Goal: Ask a question

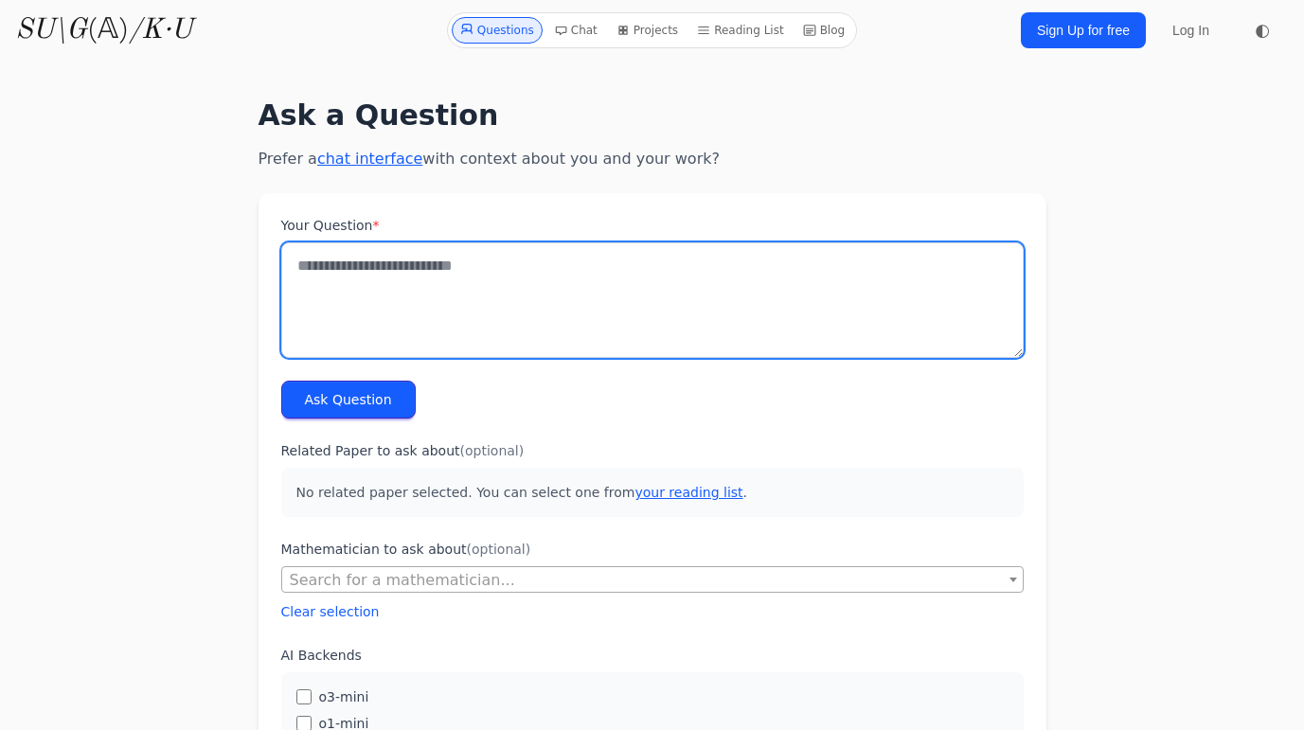
click at [372, 293] on textarea "Your Question *" at bounding box center [652, 299] width 742 height 115
paste textarea "**********"
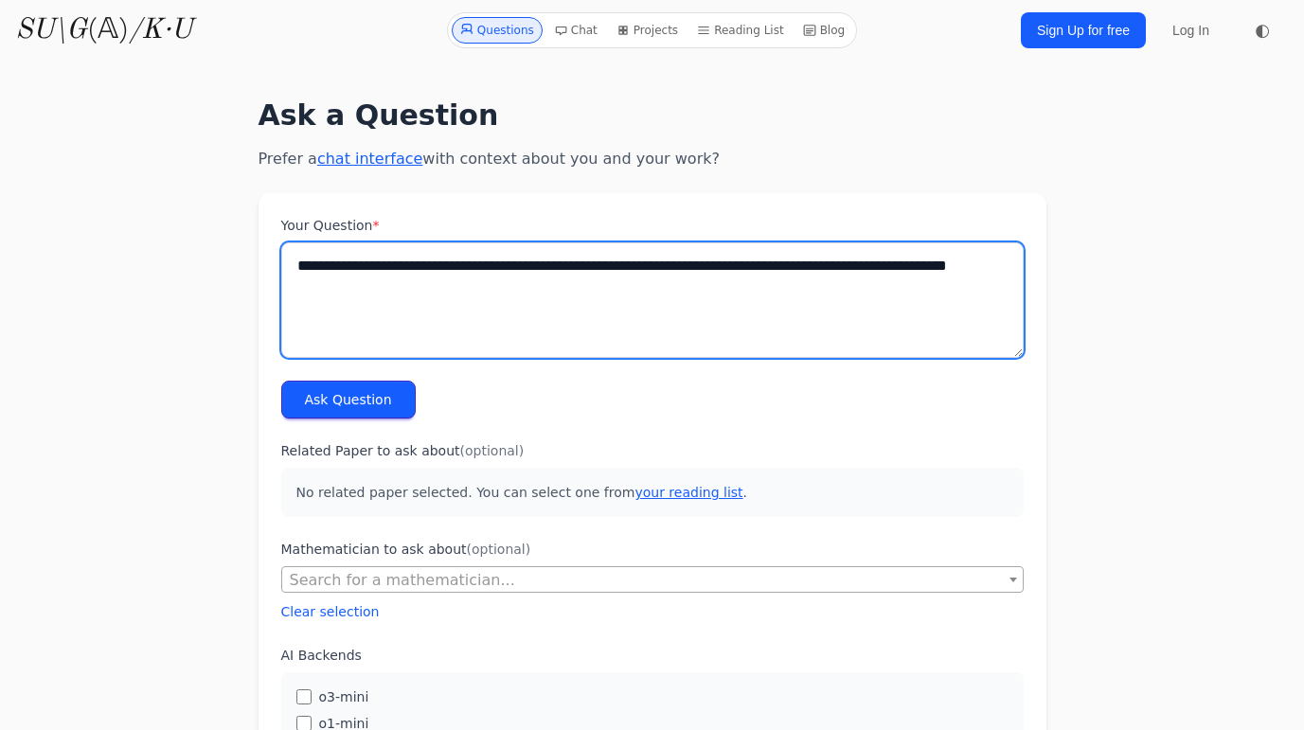
type textarea "**********"
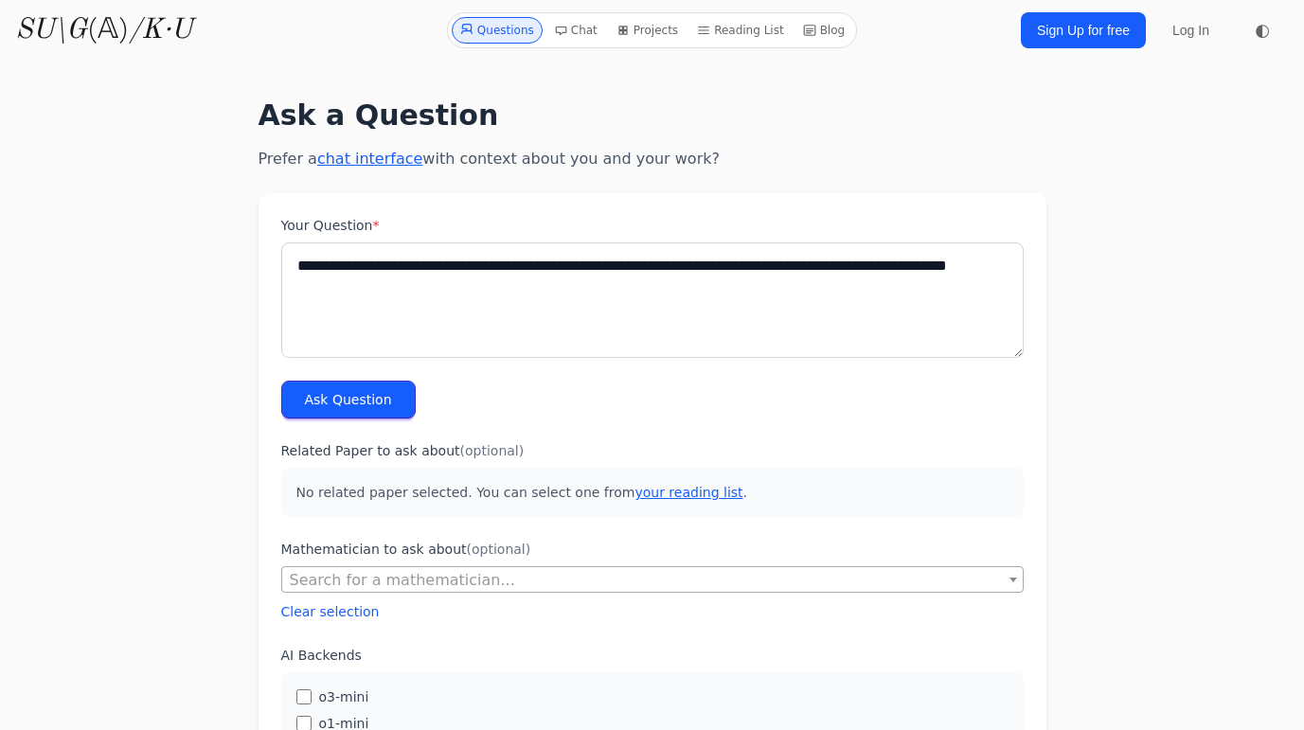
click at [344, 408] on button "Ask Question" at bounding box center [348, 400] width 134 height 38
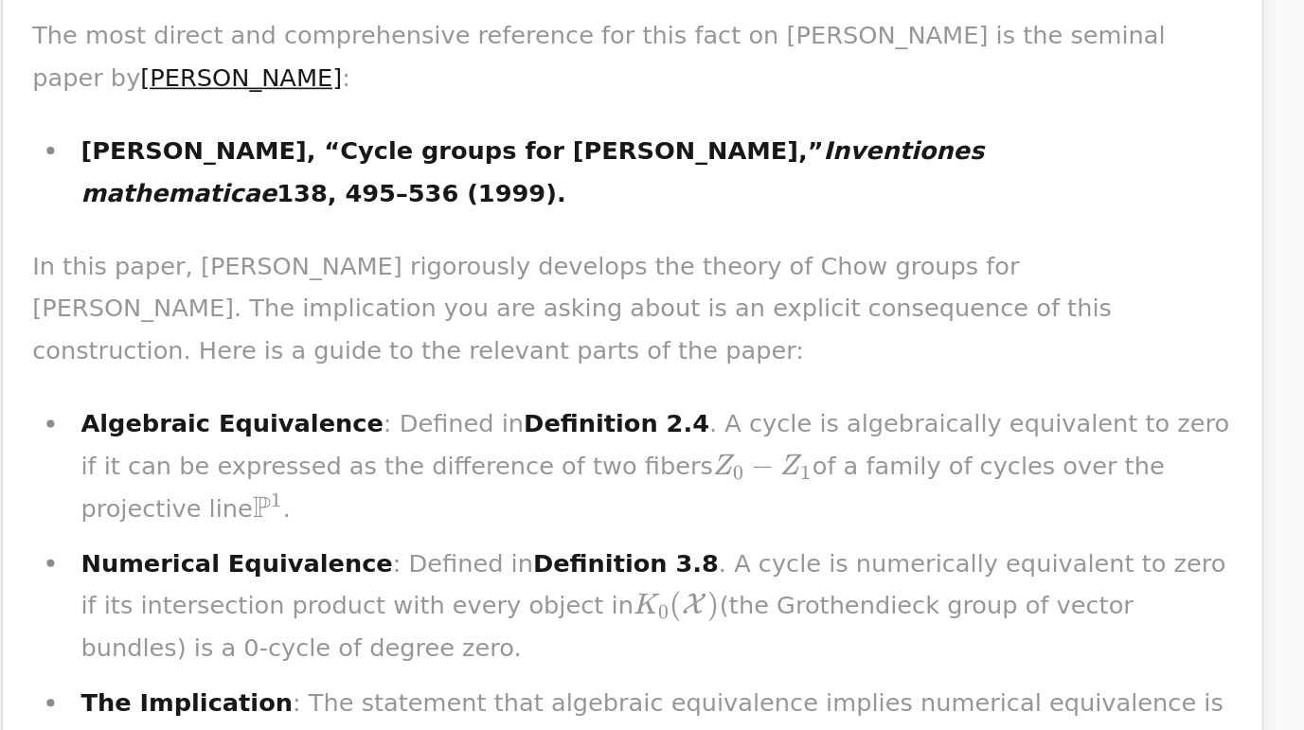
scroll to position [762, 0]
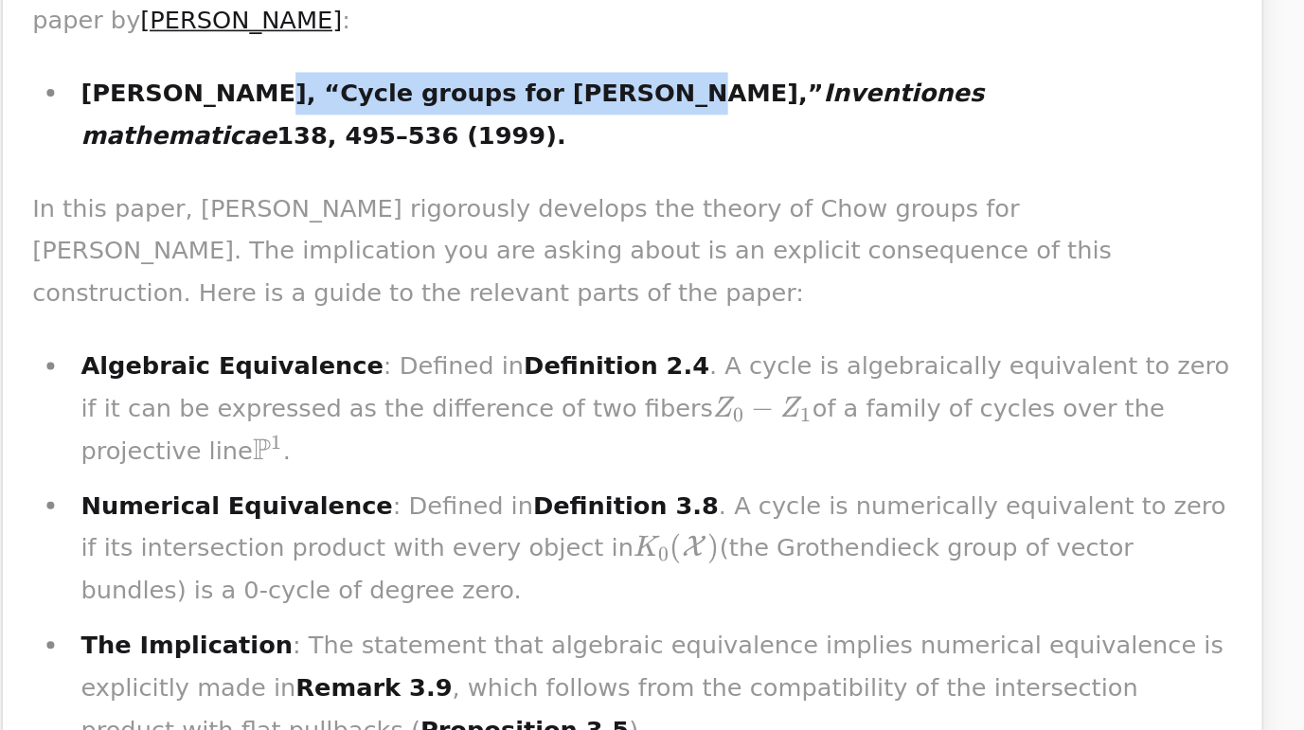
drag, startPoint x: 394, startPoint y: 297, endPoint x: 606, endPoint y: 298, distance: 212.1
click at [606, 323] on strong "[PERSON_NAME], “Cycle groups for [PERSON_NAME],” Inventiones mathematicae 138, …" at bounding box center [590, 345] width 563 height 44
copy strong "Cycle groups for [PERSON_NAME],"
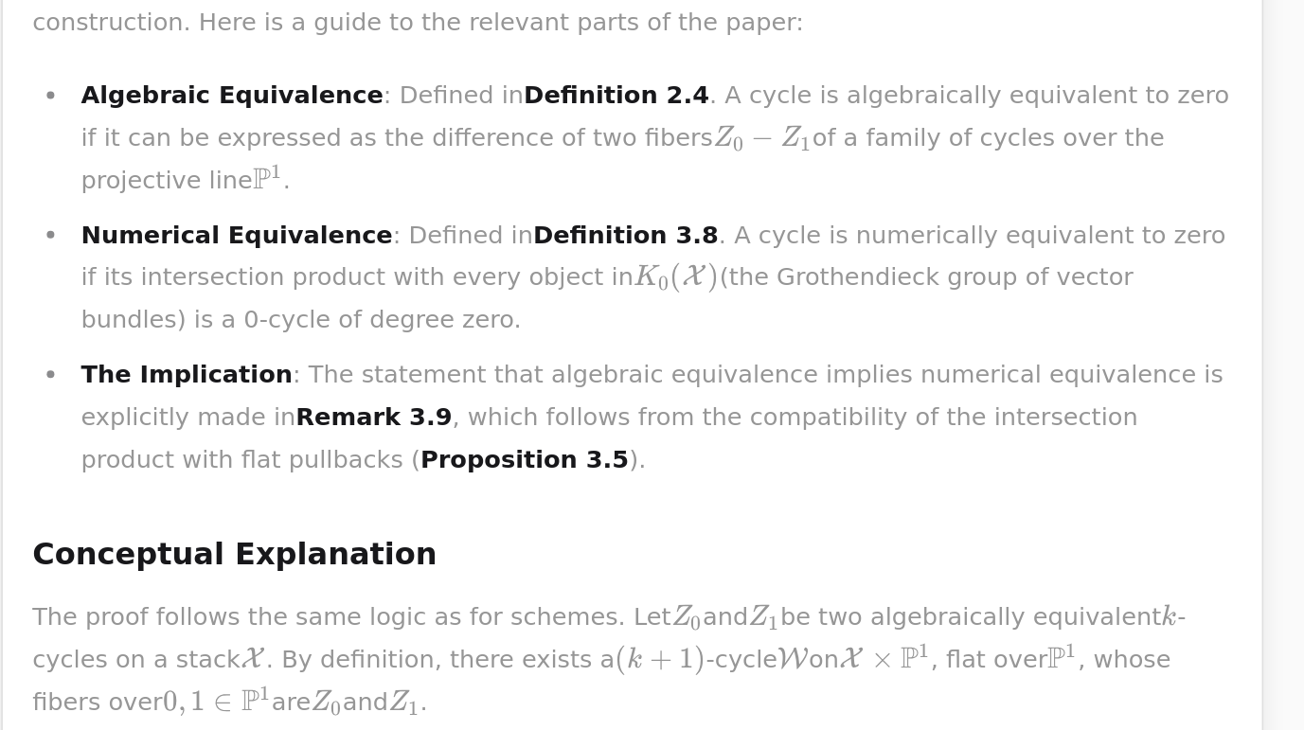
scroll to position [907, 0]
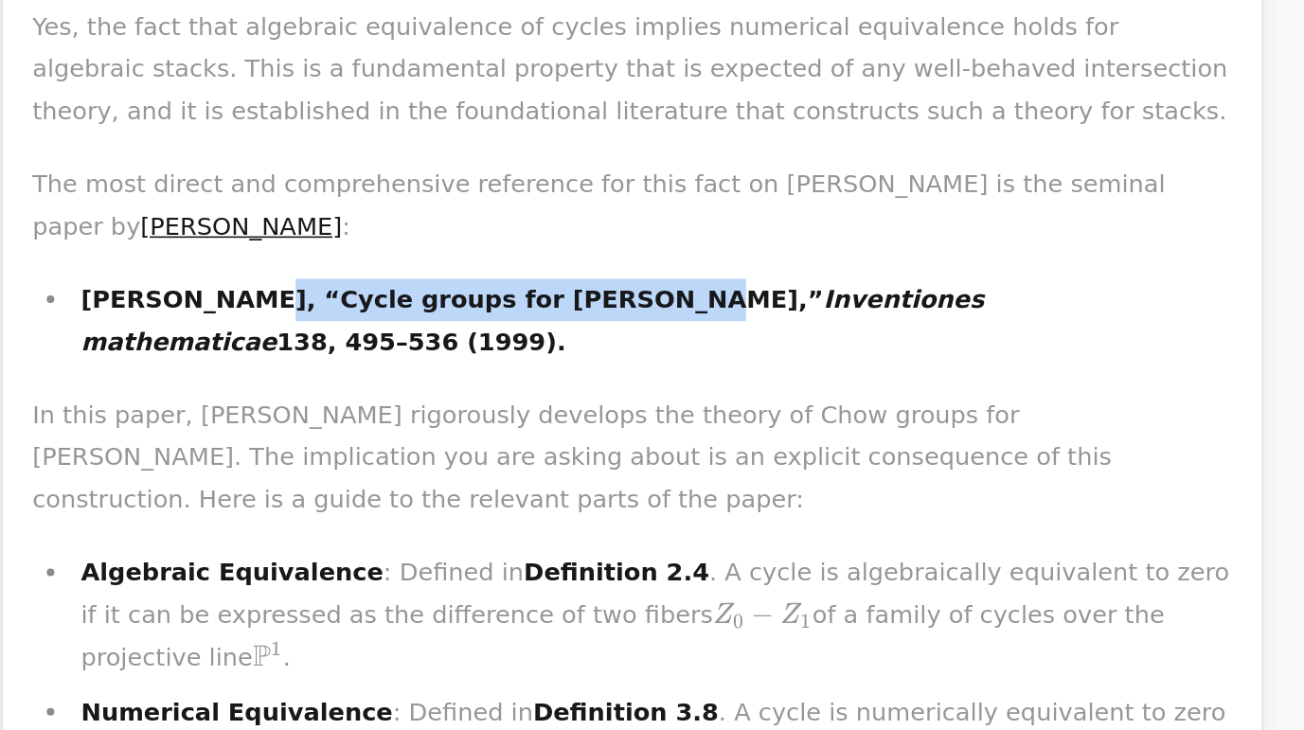
drag, startPoint x: 391, startPoint y: 147, endPoint x: 609, endPoint y: 149, distance: 217.7
click at [609, 178] on strong "[PERSON_NAME], “Cycle groups for [PERSON_NAME],” Inventiones mathematicae 138, …" at bounding box center [590, 200] width 563 height 44
copy strong "Cycle groups for [PERSON_NAME],”"
